Goal: Find specific page/section: Find specific page/section

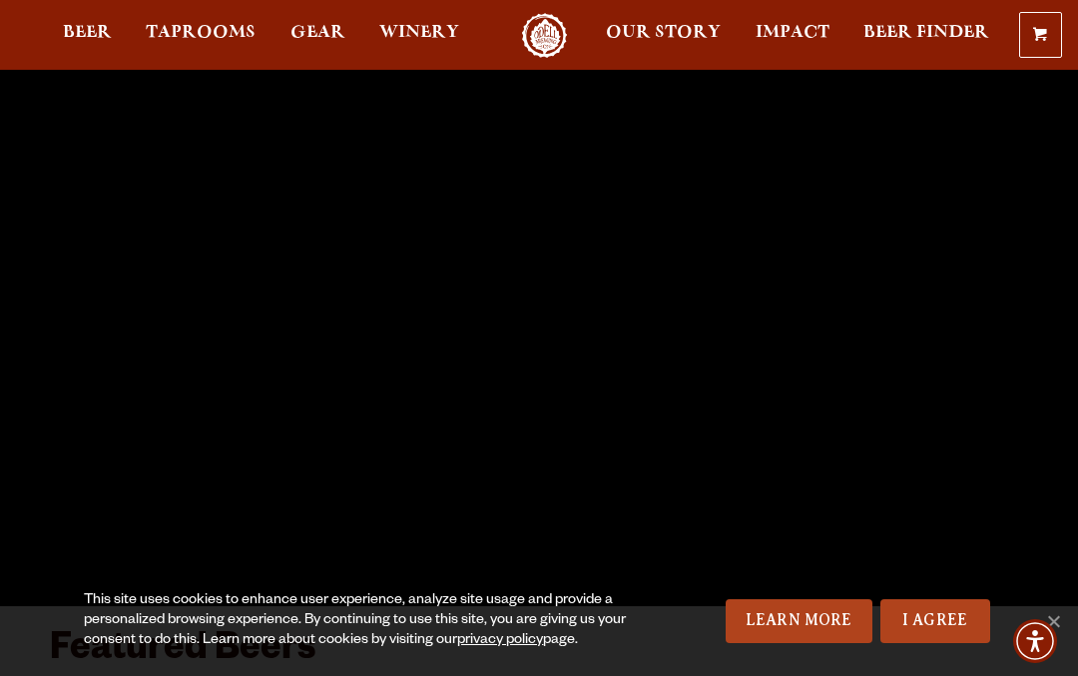
click at [115, 40] on link "Beer" at bounding box center [87, 35] width 75 height 45
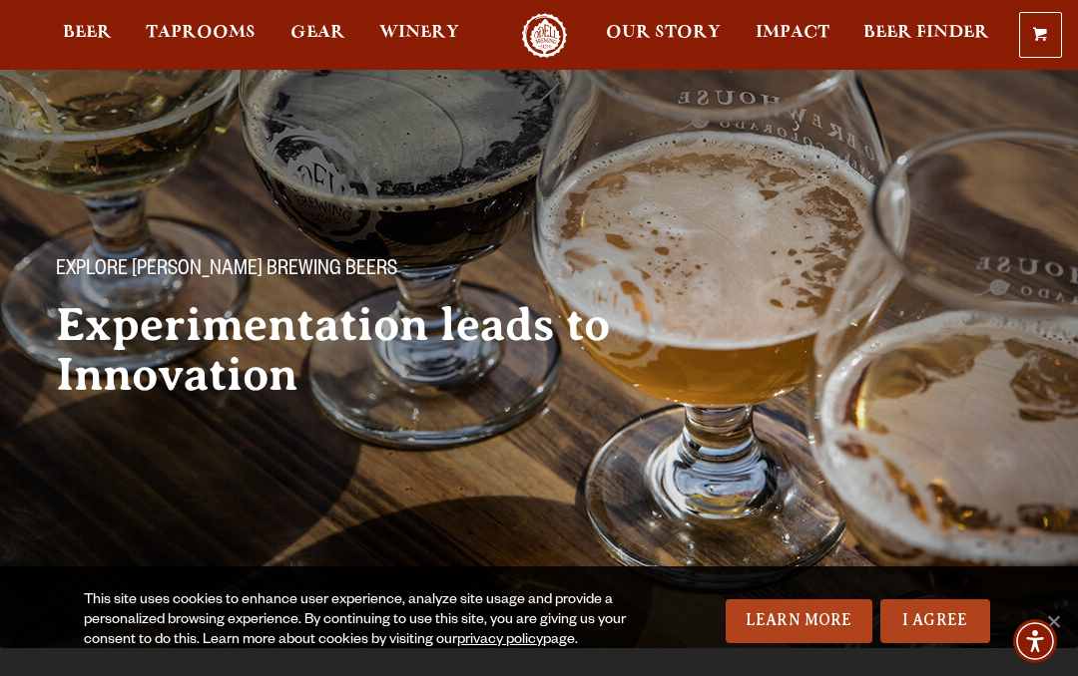
click at [196, 39] on span "Taprooms" at bounding box center [201, 33] width 110 height 16
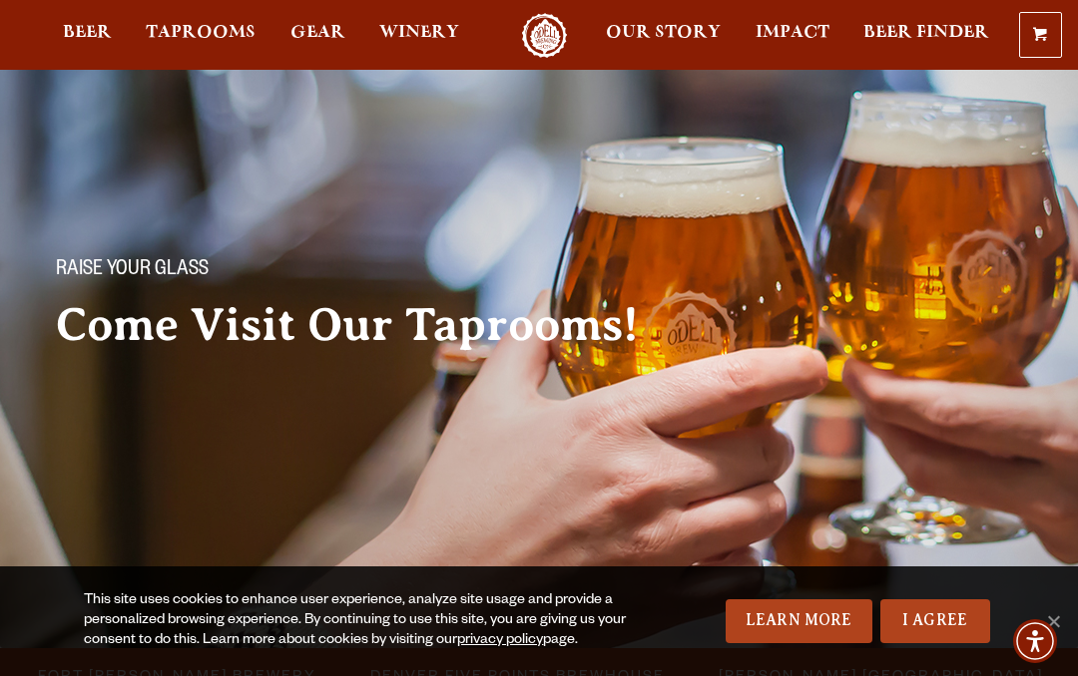
click at [187, 661] on span "Fort [PERSON_NAME] Brewery" at bounding box center [177, 675] width 278 height 29
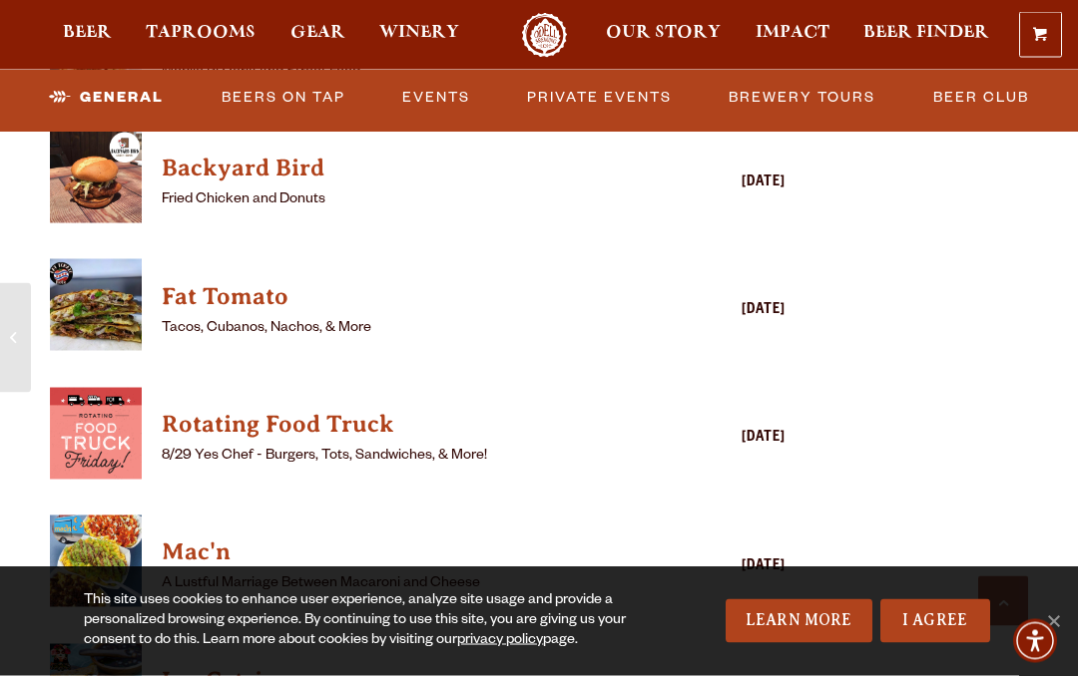
scroll to position [2485, 0]
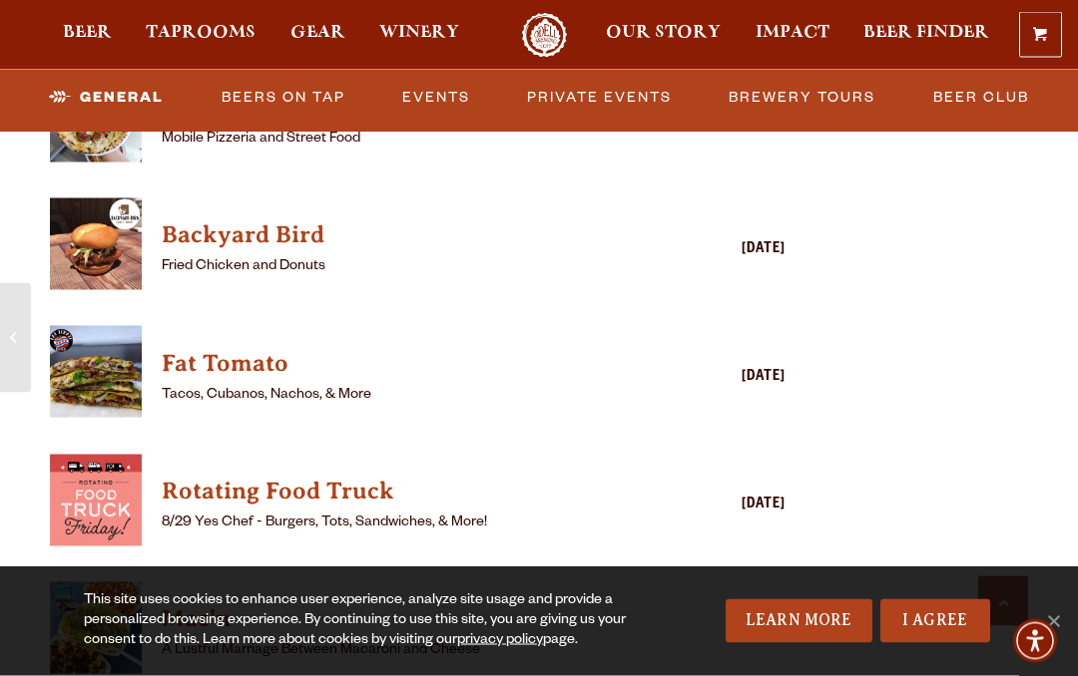
click at [452, 85] on link "Events" at bounding box center [436, 98] width 84 height 46
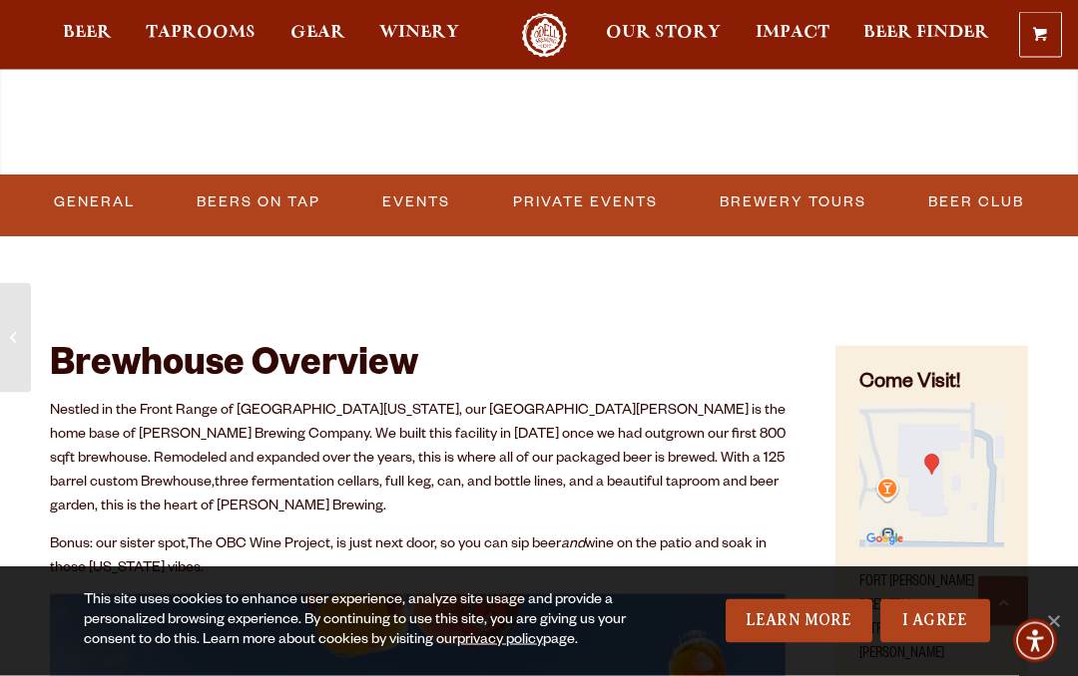
scroll to position [833, 0]
